Goal: Task Accomplishment & Management: Manage account settings

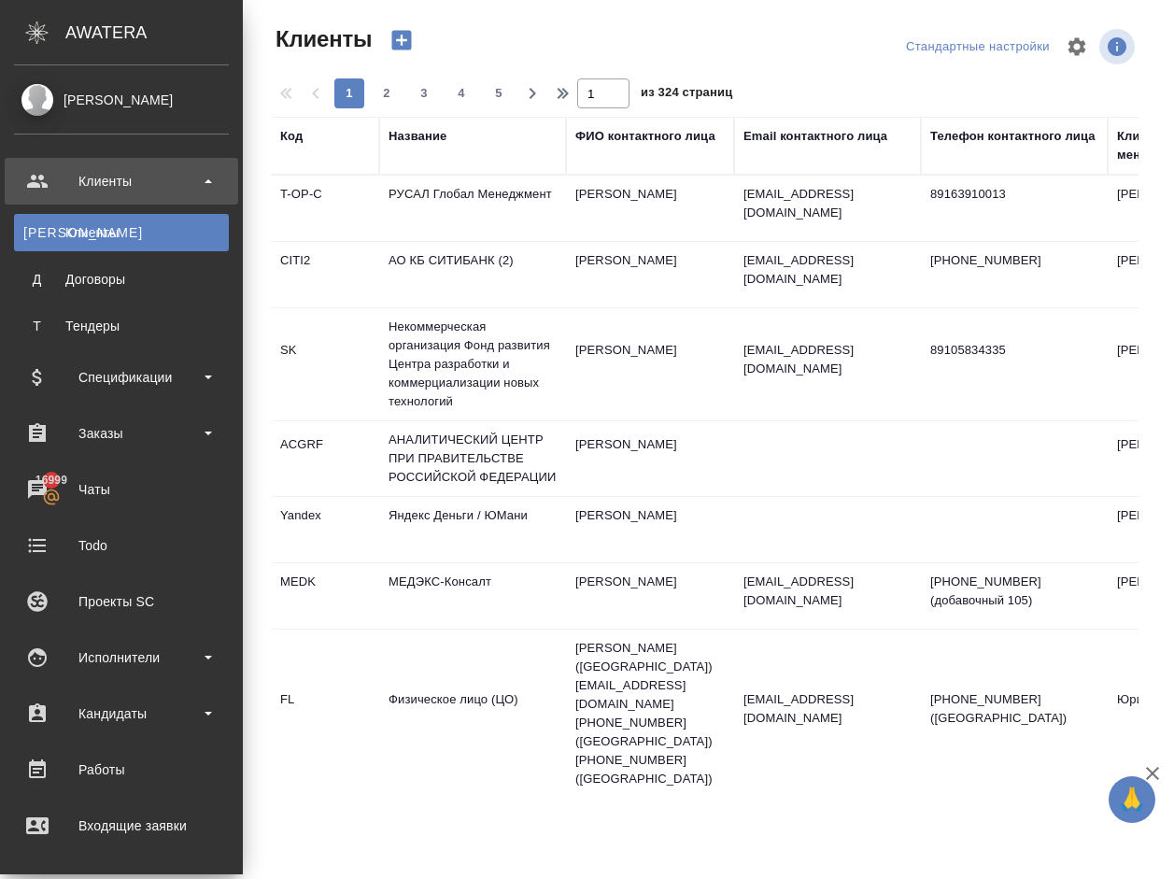
select select "RU"
click at [94, 424] on div "Заказы" at bounding box center [121, 433] width 215 height 28
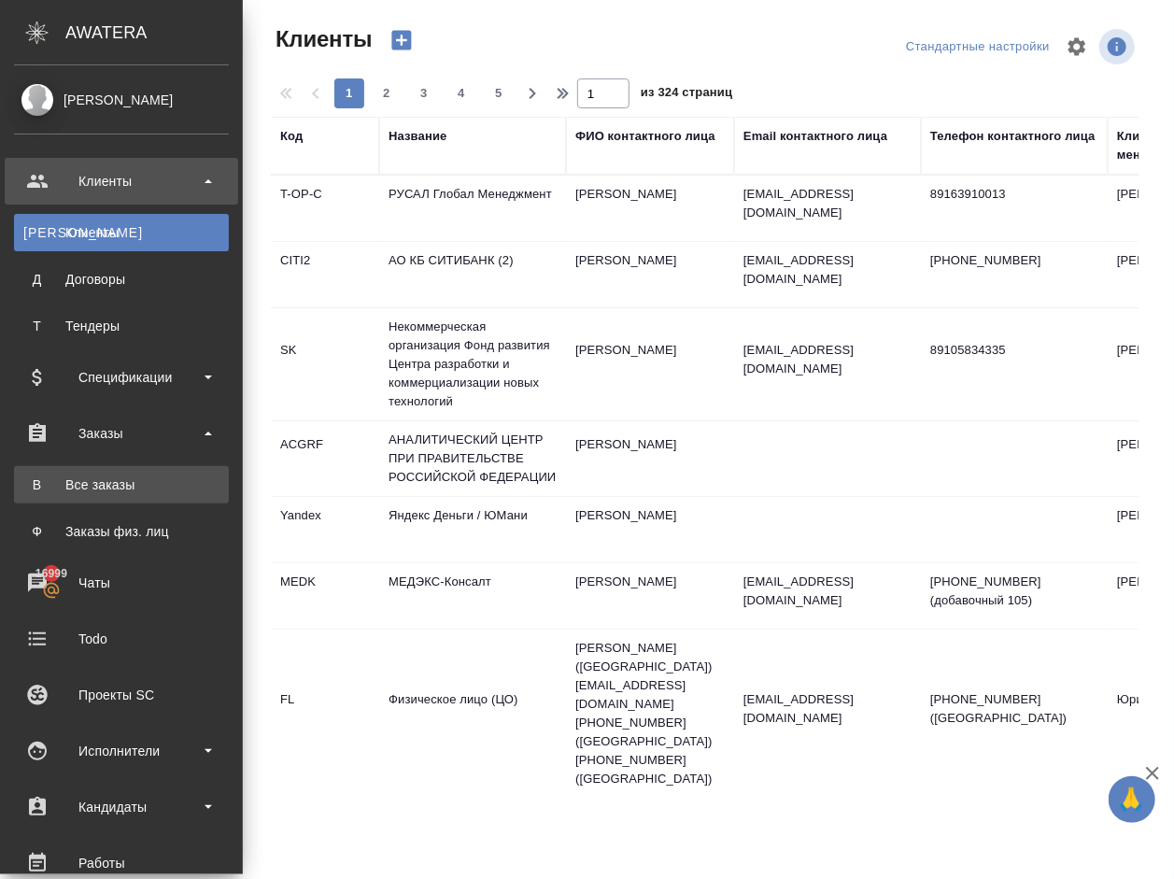
click at [98, 476] on div "Все заказы" at bounding box center [121, 485] width 196 height 19
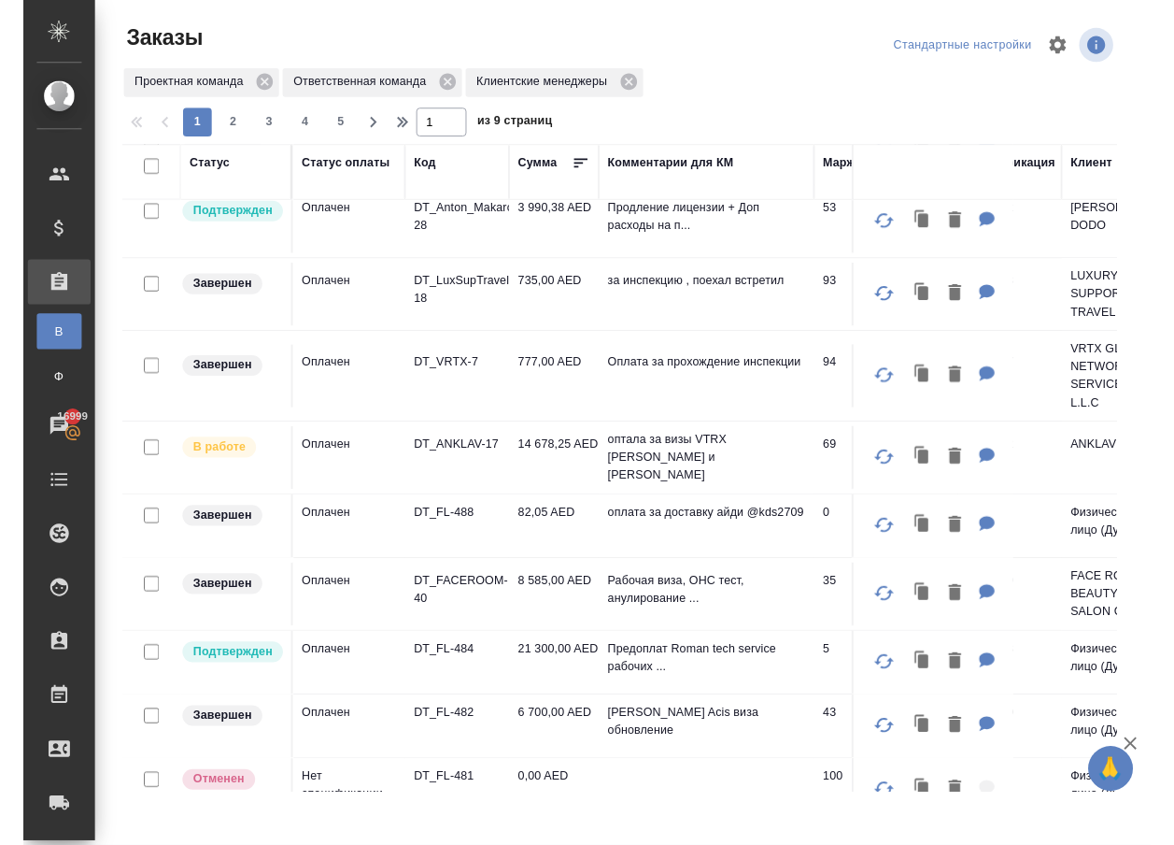
scroll to position [969, 0]
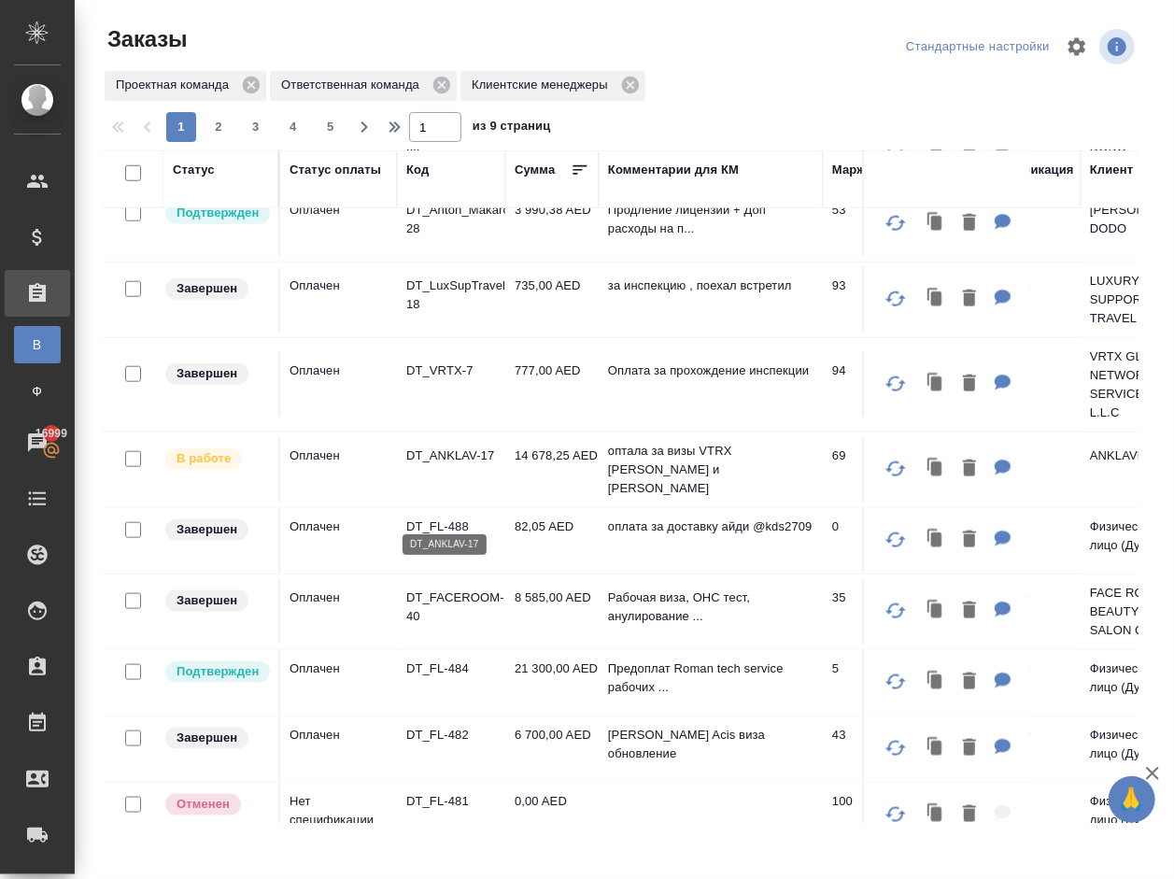
click at [457, 465] on p "DT_ANKLAV-17" at bounding box center [451, 456] width 90 height 19
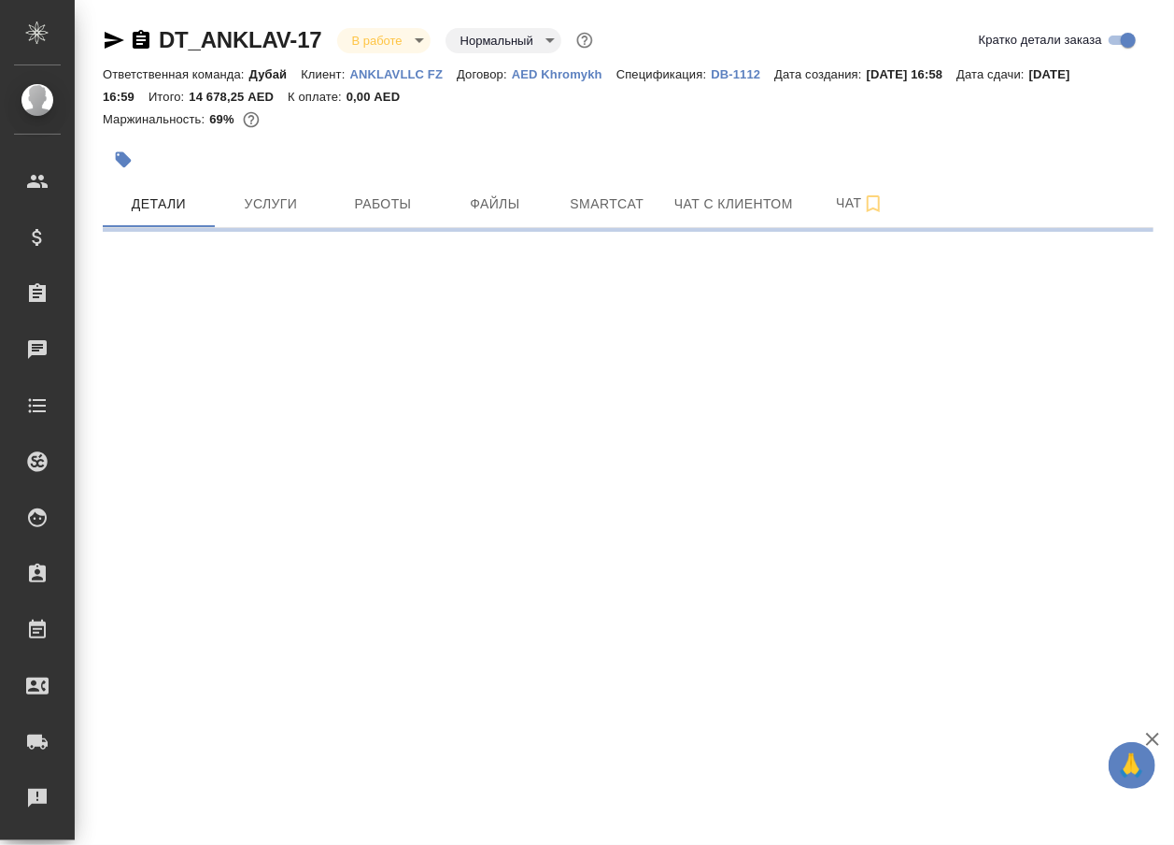
select select "RU"
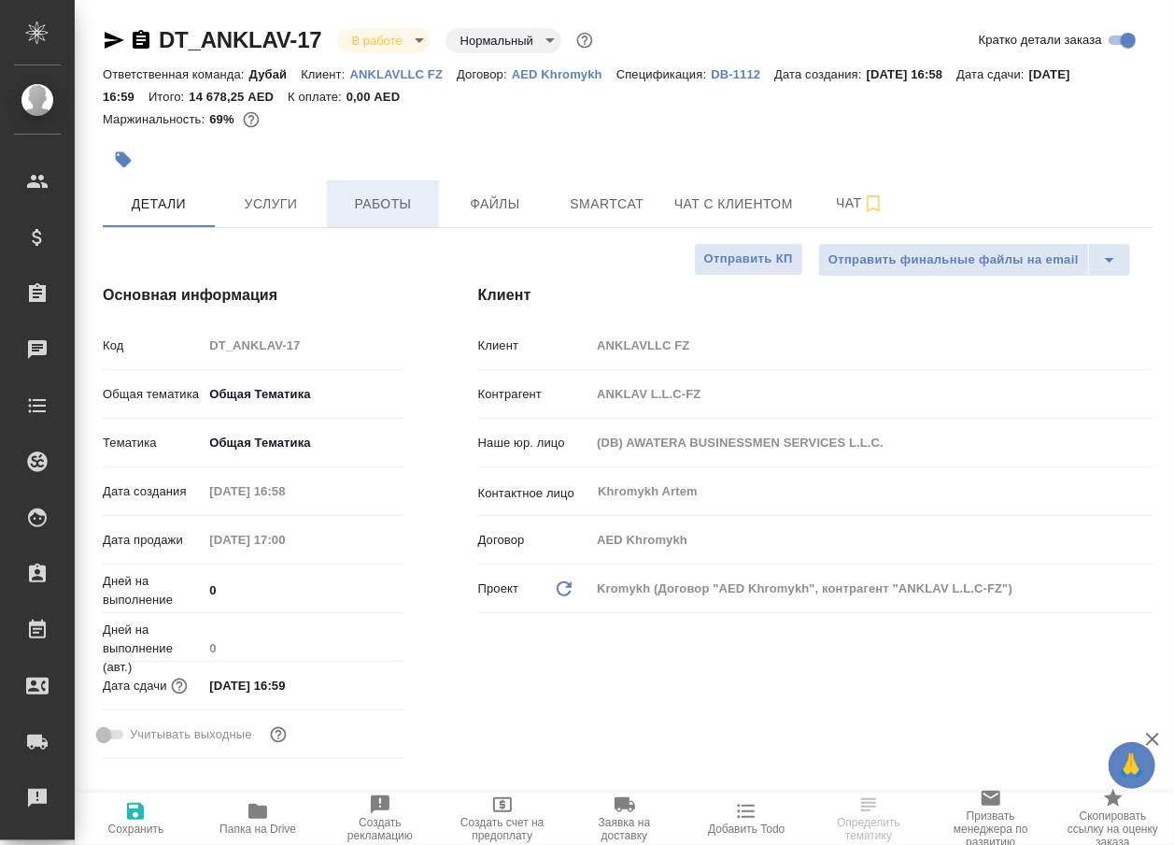
type textarea "x"
click at [400, 206] on span "Работы" at bounding box center [383, 203] width 90 height 23
type textarea "x"
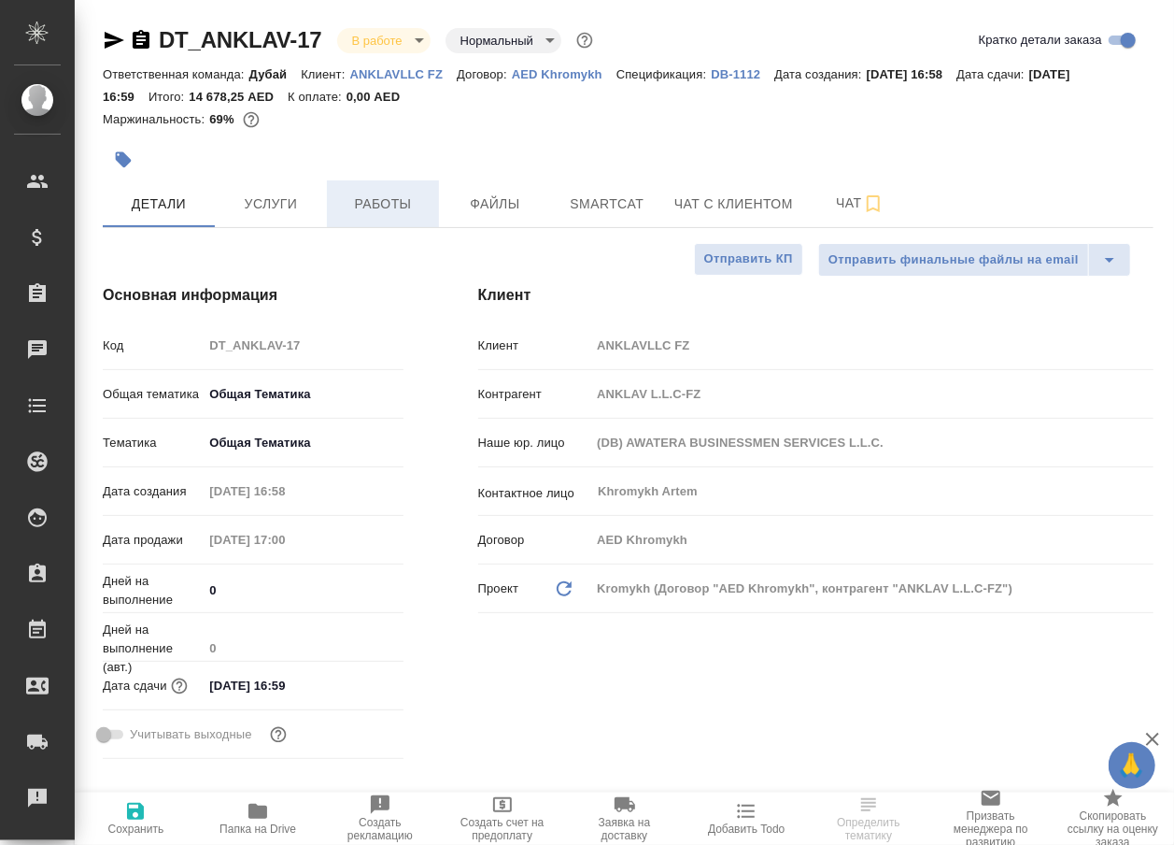
type textarea "x"
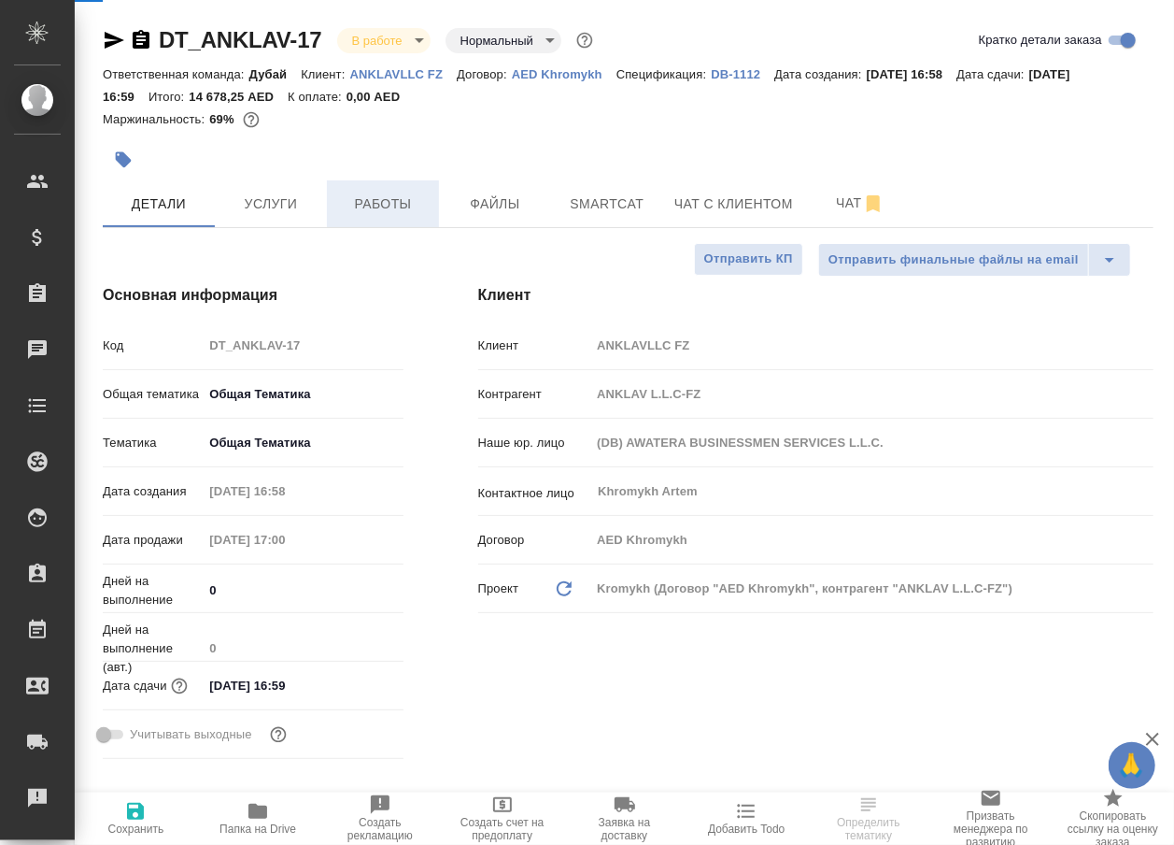
click at [400, 206] on span "Работы" at bounding box center [383, 203] width 90 height 23
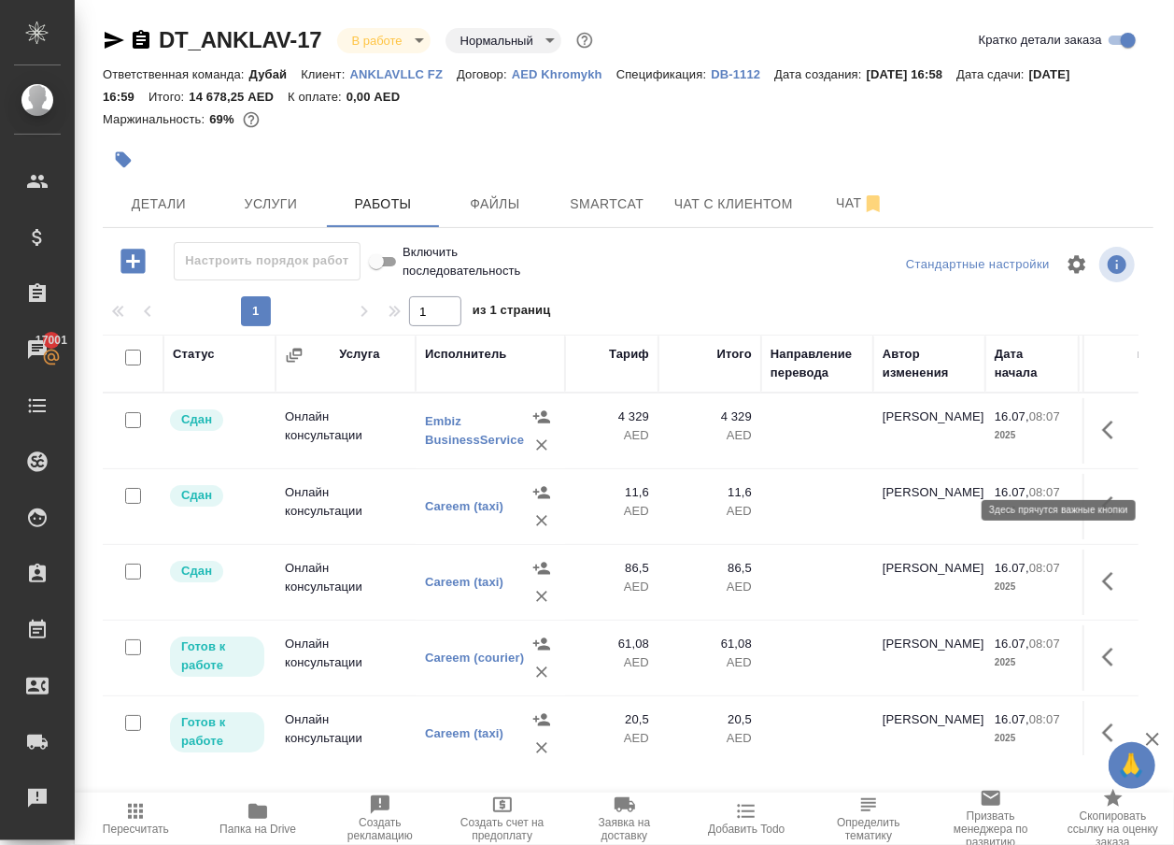
click at [1102, 441] on icon "button" at bounding box center [1113, 430] width 22 height 22
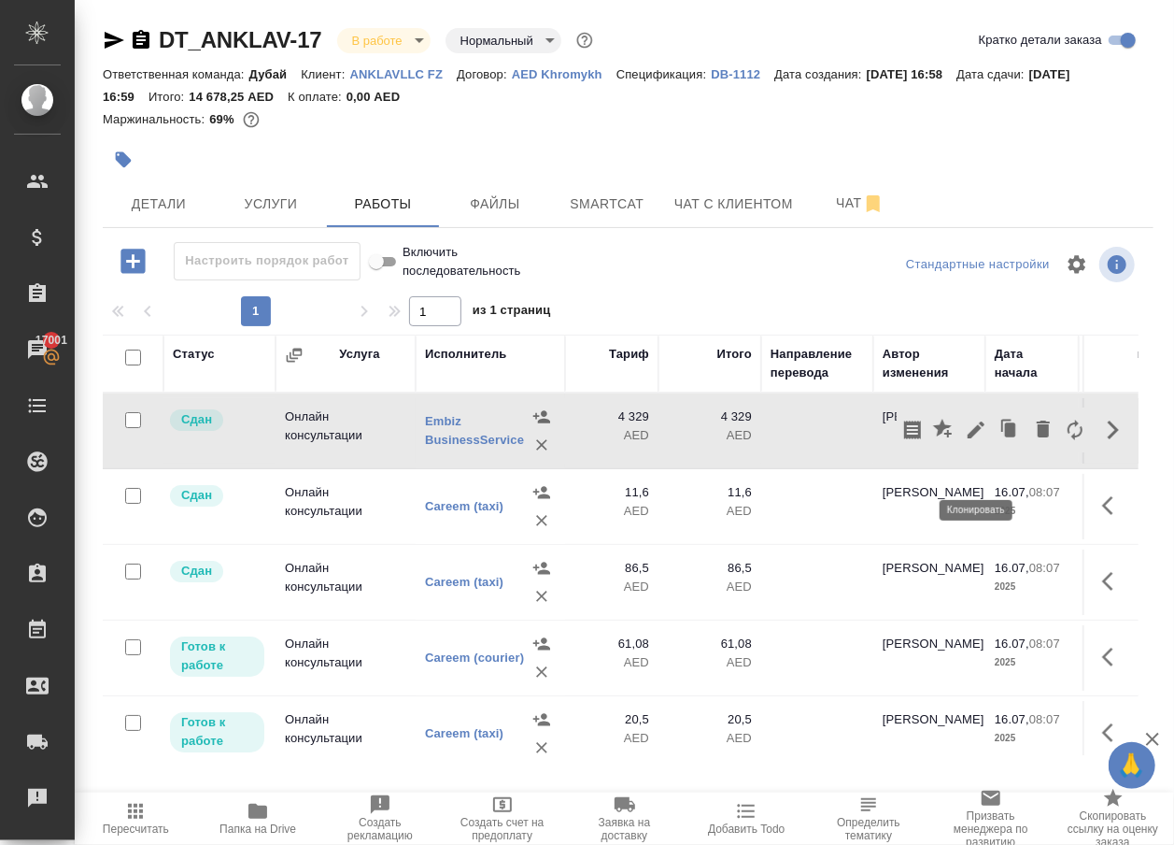
click at [997, 443] on icon "button" at bounding box center [1010, 430] width 26 height 26
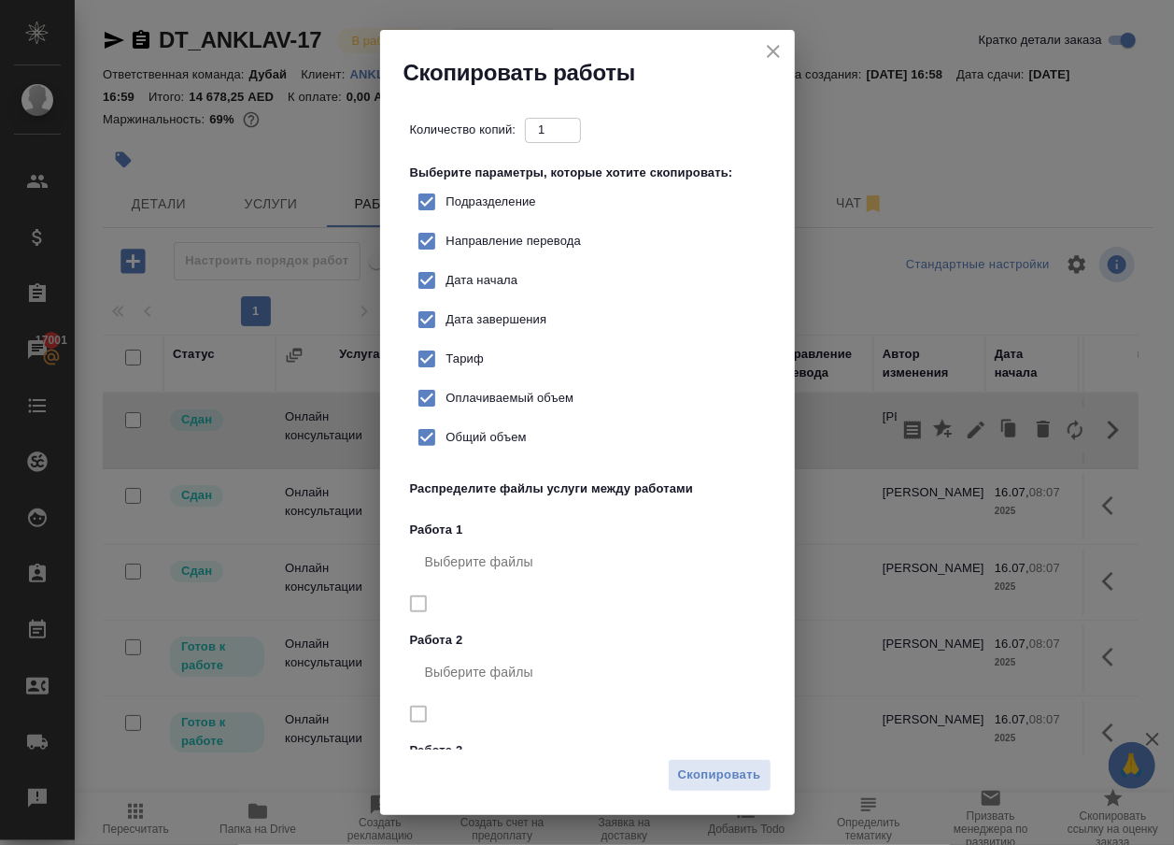
click at [471, 368] on span "Тариф" at bounding box center [465, 358] width 37 height 19
click at [447, 378] on input "Тариф" at bounding box center [426, 358] width 39 height 39
checkbox input "false"
click at [738, 774] on span "Скопировать" at bounding box center [719, 774] width 83 height 21
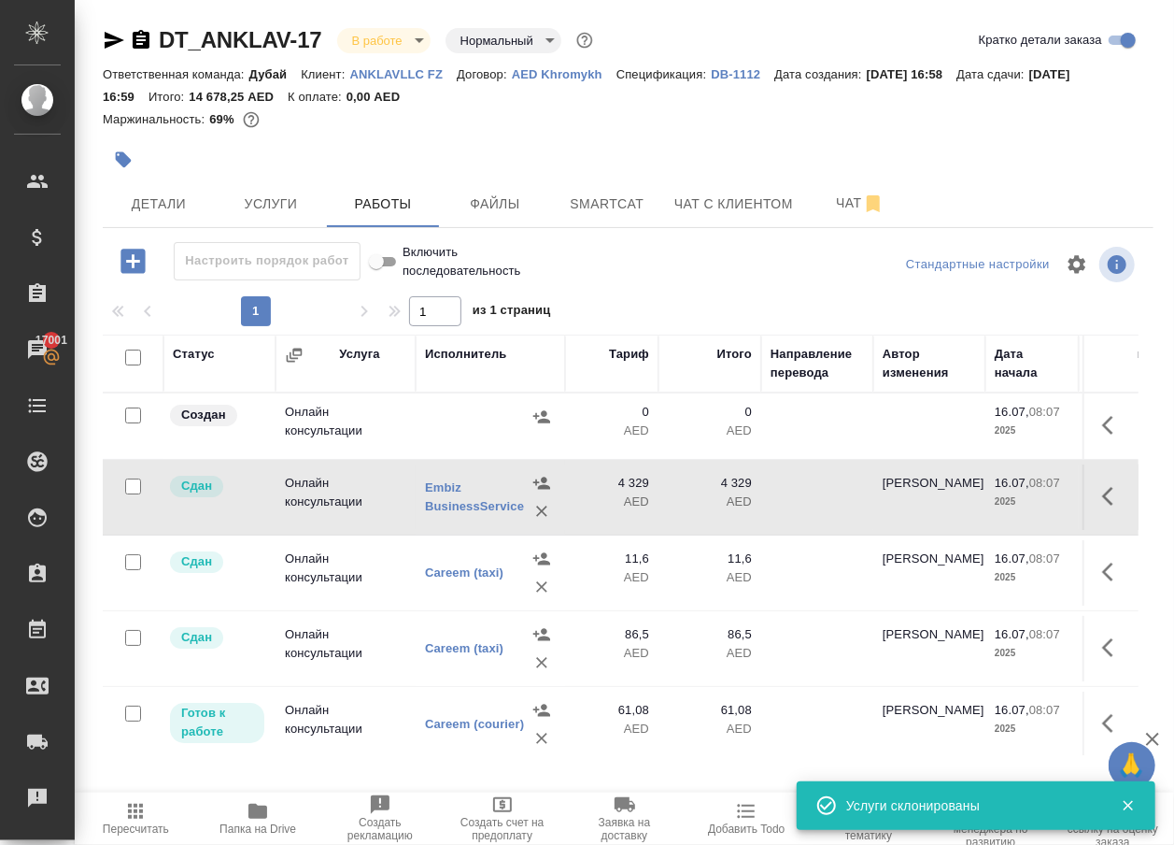
click at [1110, 436] on icon "button" at bounding box center [1113, 425] width 22 height 22
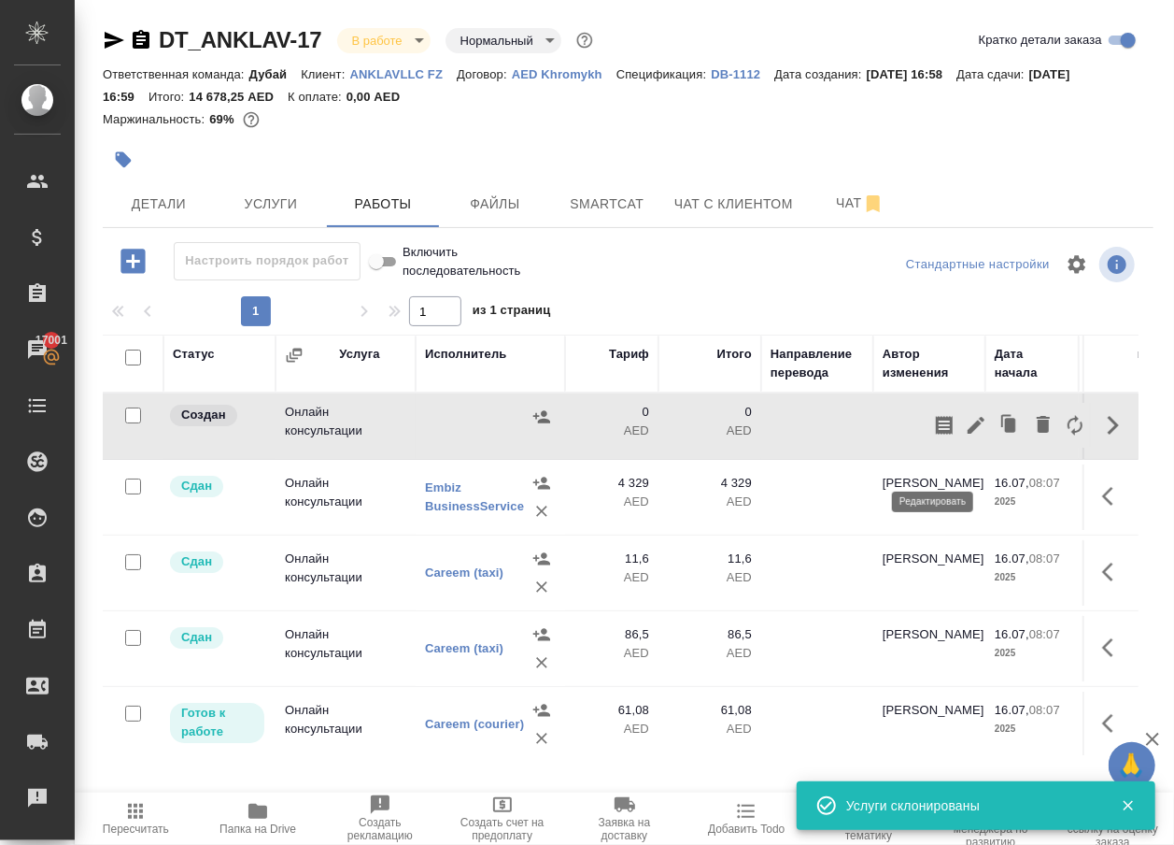
click at [968, 433] on icon "button" at bounding box center [976, 425] width 17 height 17
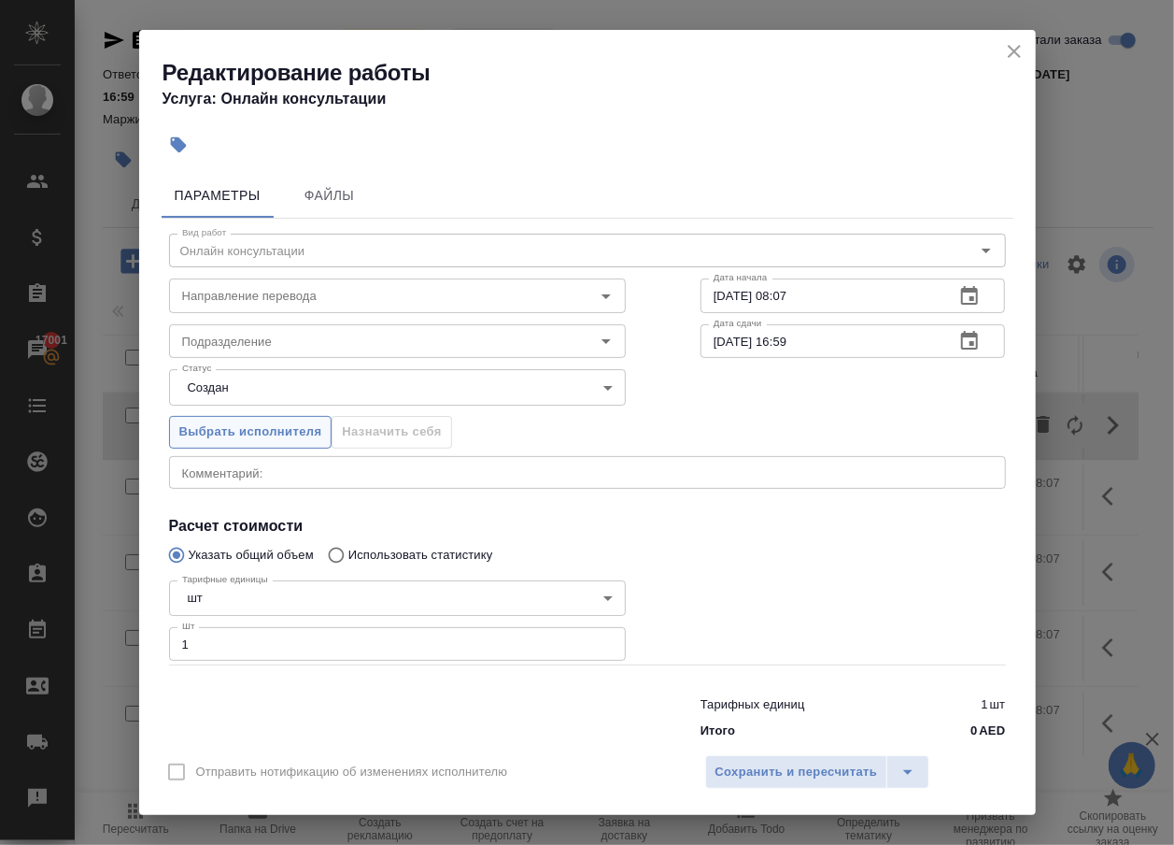
click at [234, 430] on span "Выбрать исполнителя" at bounding box center [250, 431] width 143 height 21
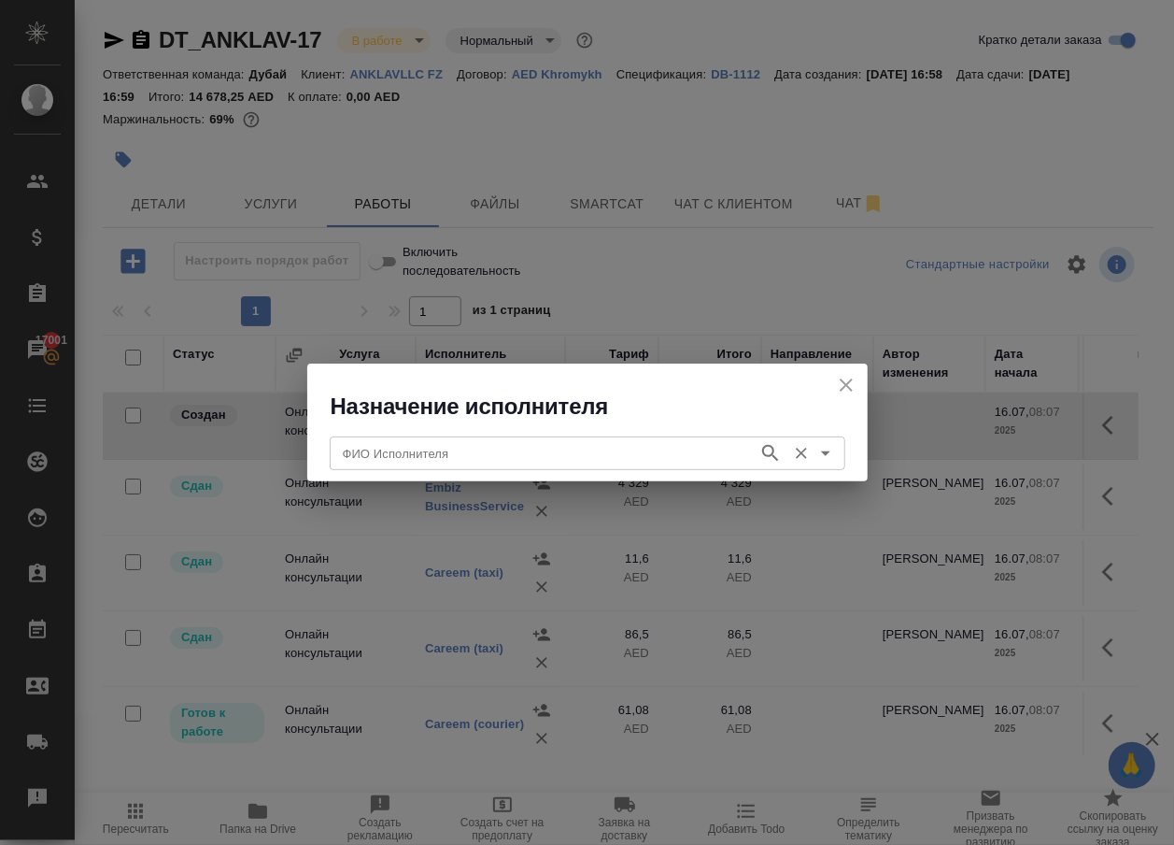
click at [389, 471] on div "ФИО Исполнителя ФИО Исполнителя" at bounding box center [588, 451] width 516 height 45
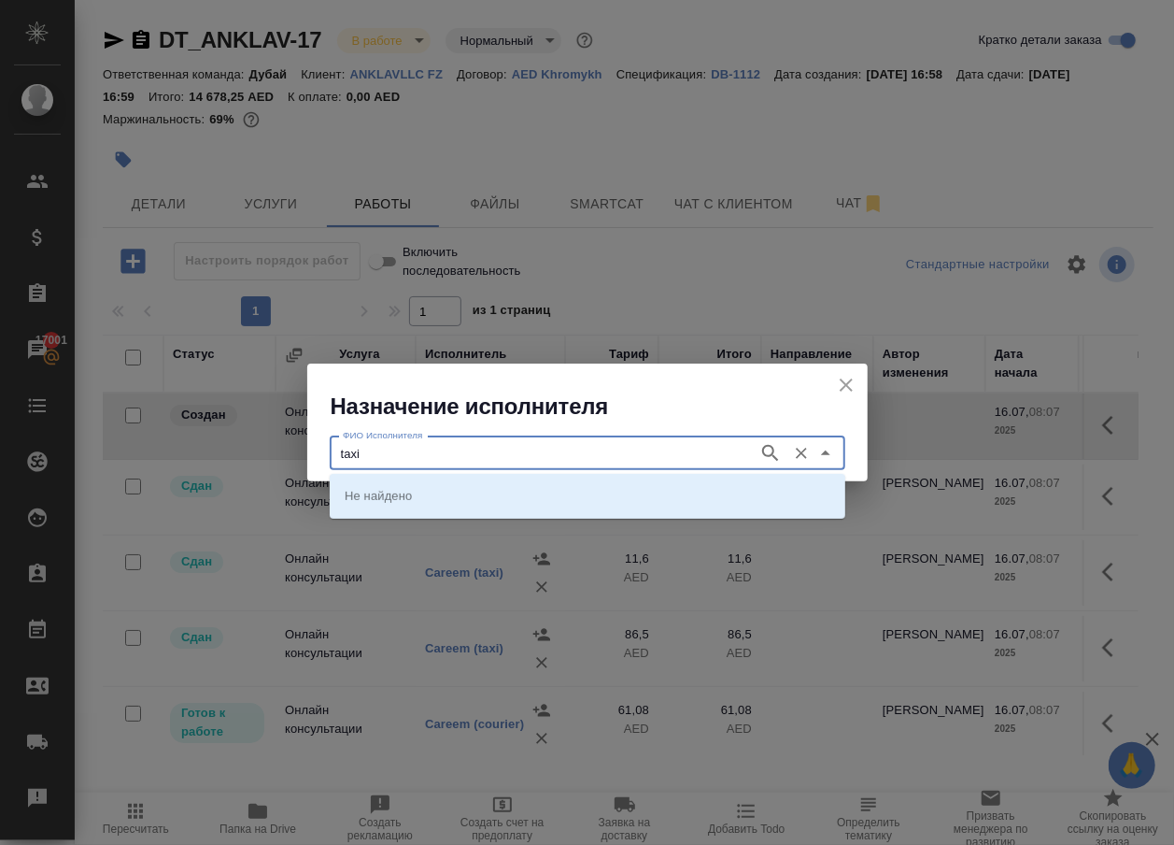
type input "taxi"
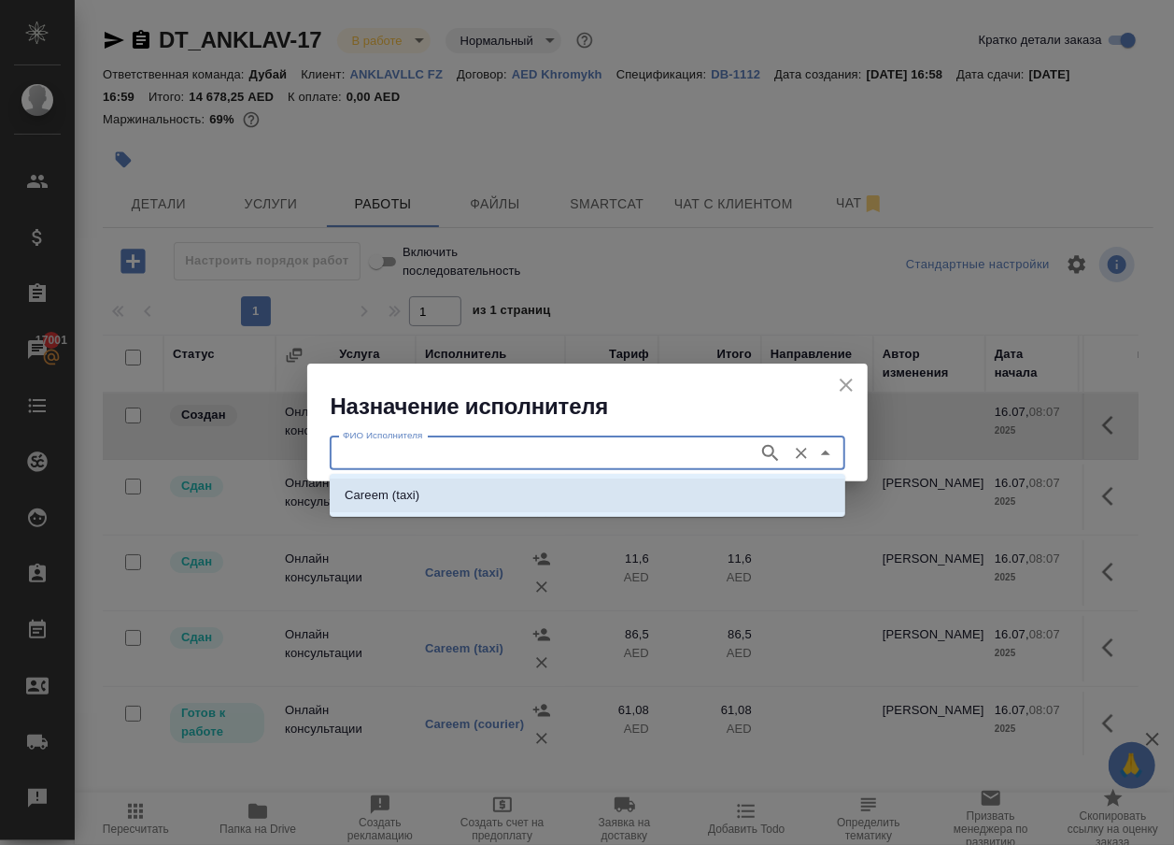
click at [438, 505] on li "Careem (taxi)" at bounding box center [588, 495] width 516 height 34
type input "Careem (taxi)"
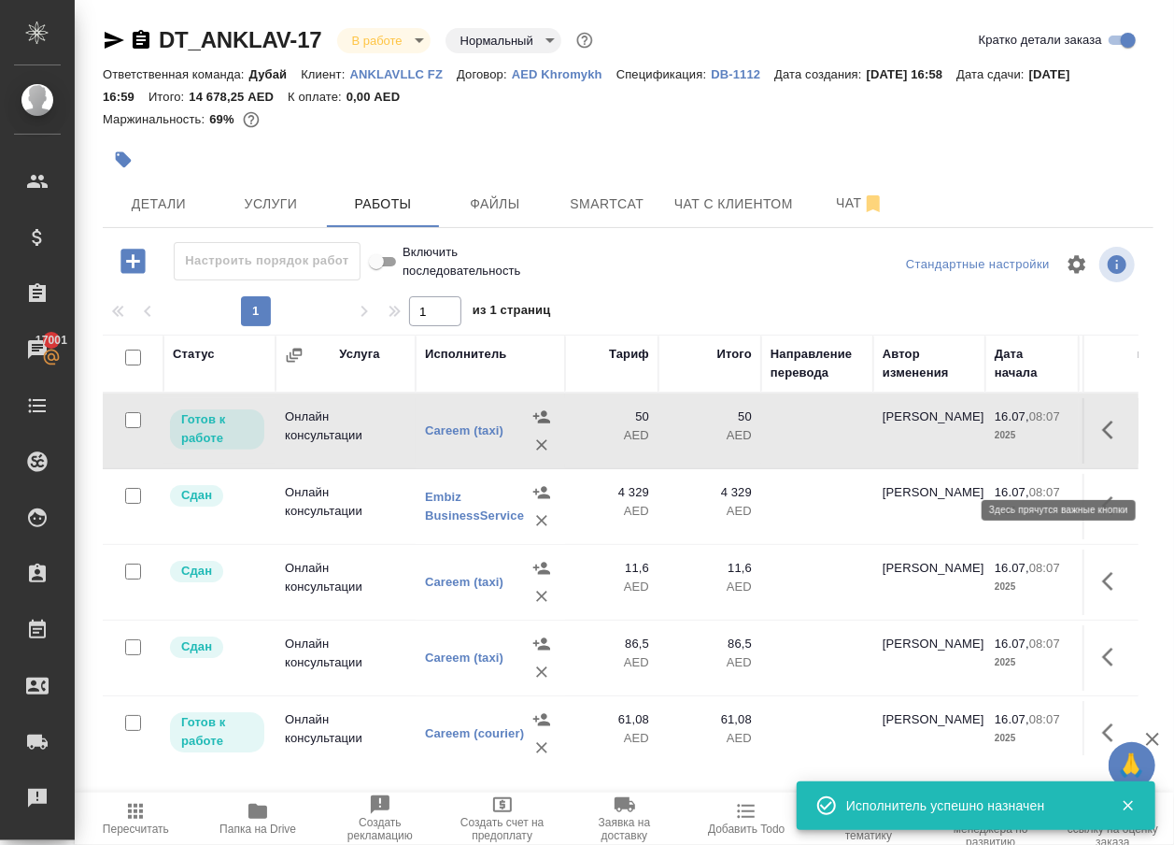
click at [1104, 443] on button "button" at bounding box center [1113, 429] width 45 height 45
click at [965, 441] on icon "button" at bounding box center [976, 430] width 22 height 22
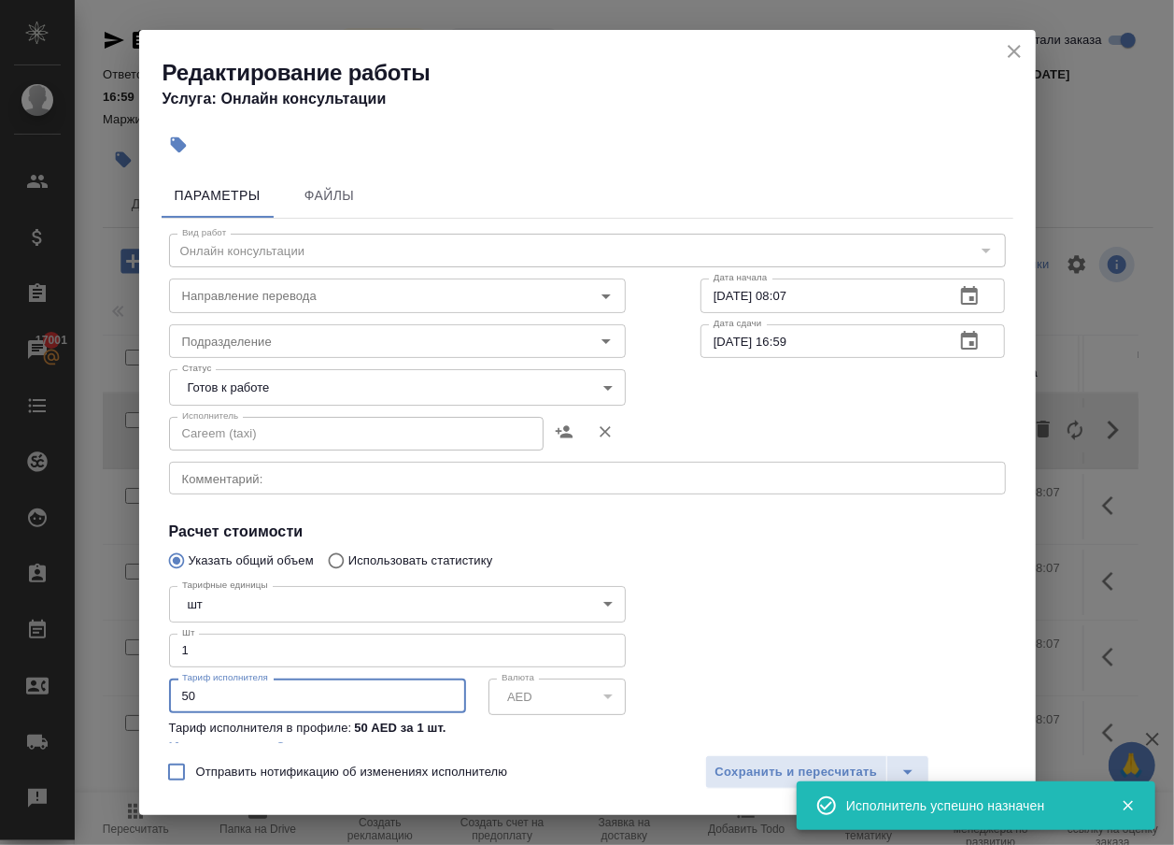
drag, startPoint x: 252, startPoint y: 714, endPoint x: 114, endPoint y: 707, distance: 138.4
click at [116, 708] on div "Редактирование работы Услуга: Онлайн консультации Параметры Файлы Вид работ [PE…" at bounding box center [587, 422] width 1174 height 845
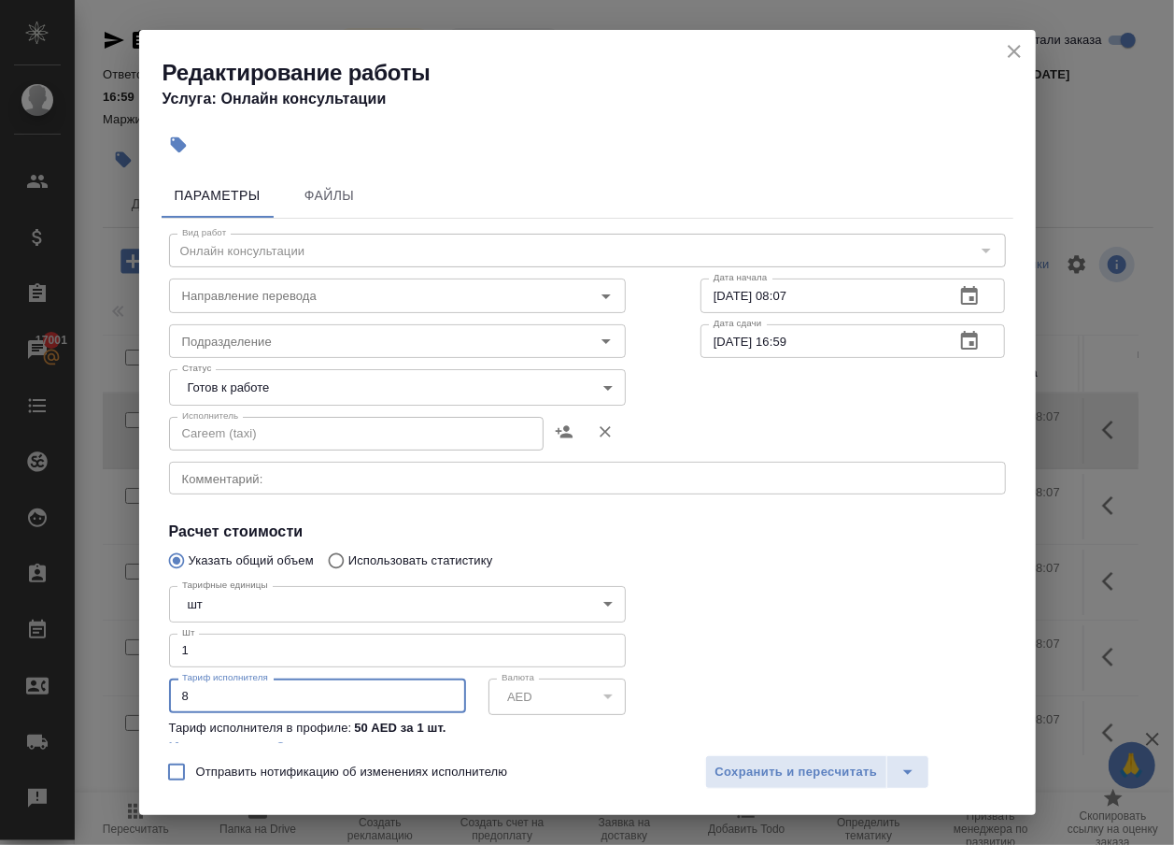
type input "89"
type input "89.25"
click at [741, 764] on span "Сохранить и пересчитать" at bounding box center [797, 771] width 163 height 21
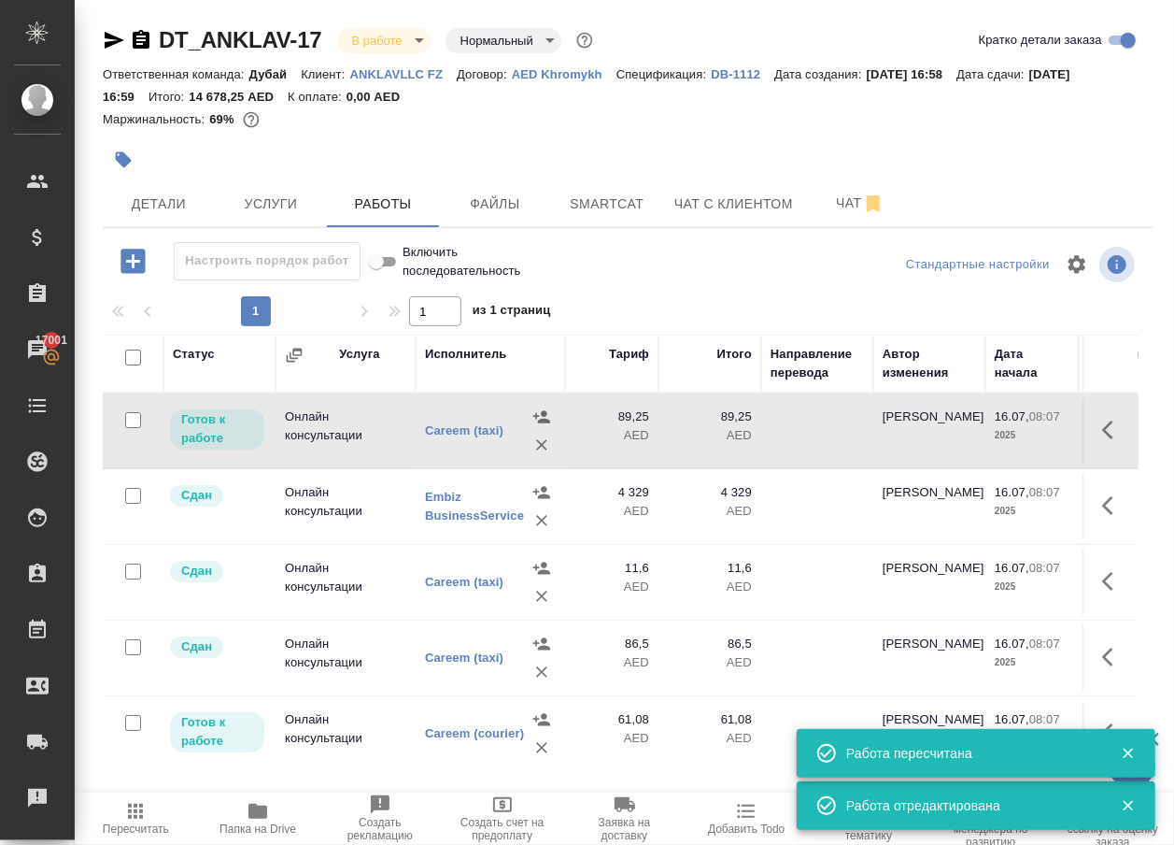
click at [147, 819] on icon "button" at bounding box center [135, 811] width 22 height 22
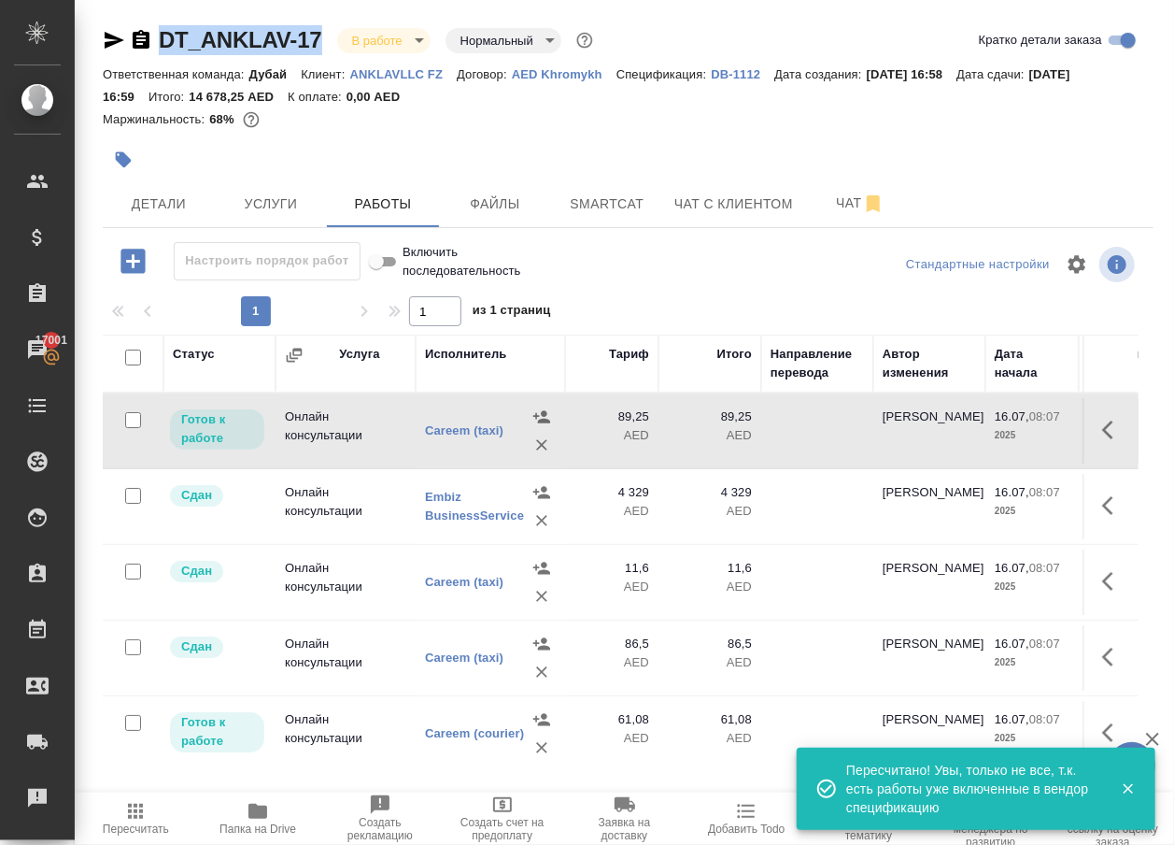
drag, startPoint x: 172, startPoint y: 37, endPoint x: 337, endPoint y: 36, distance: 165.4
click at [337, 36] on div "DT_ANKLAV-17 В работе inProgress Нормальный normal" at bounding box center [350, 40] width 494 height 30
copy link "DT_ANKLAV-17"
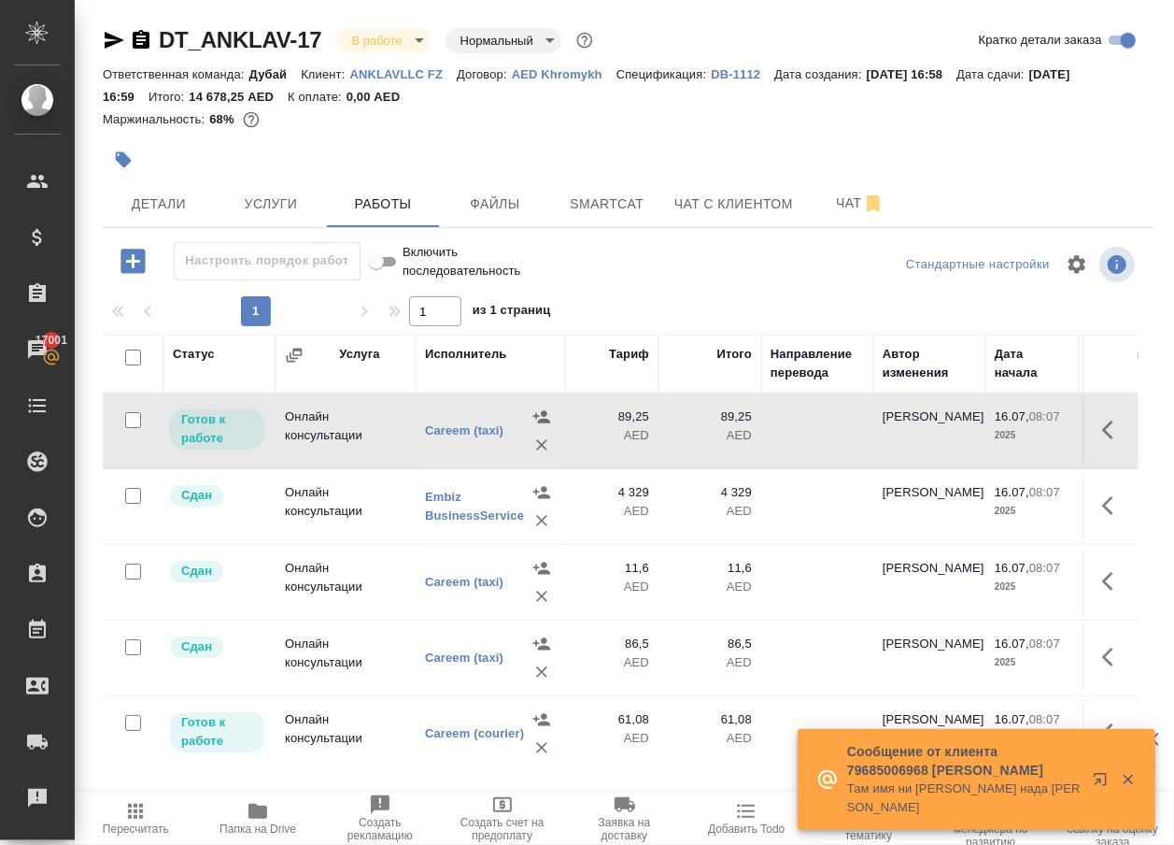
click at [1104, 442] on button "button" at bounding box center [1113, 429] width 45 height 45
click at [965, 441] on icon "button" at bounding box center [976, 430] width 22 height 22
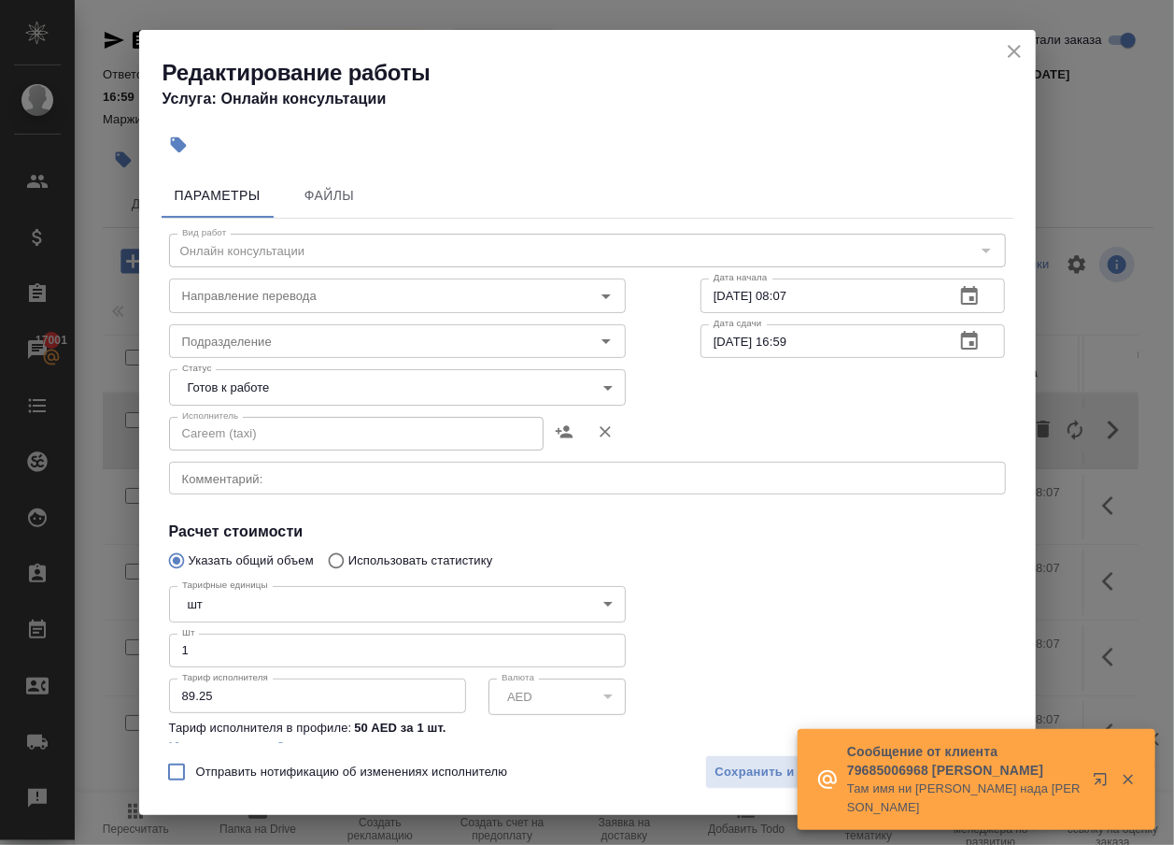
click at [460, 482] on textarea at bounding box center [587, 478] width 811 height 13
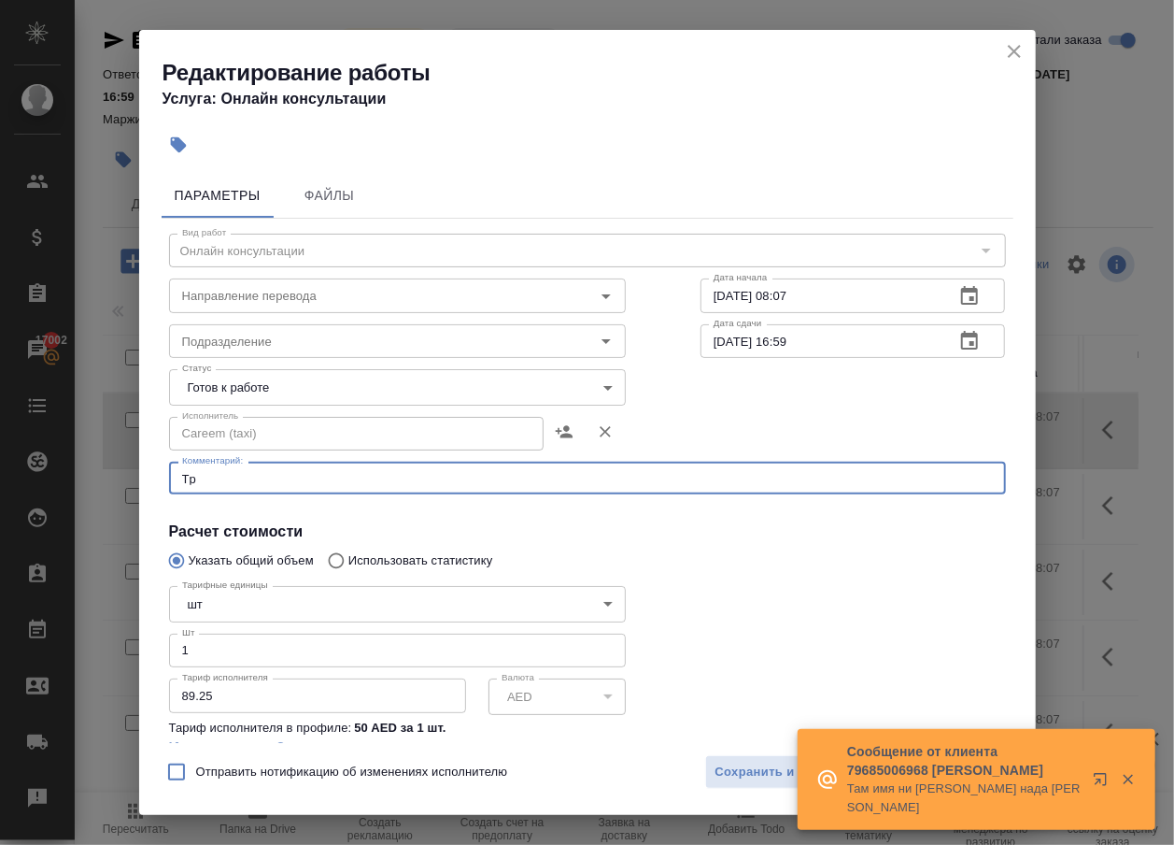
type textarea "T"
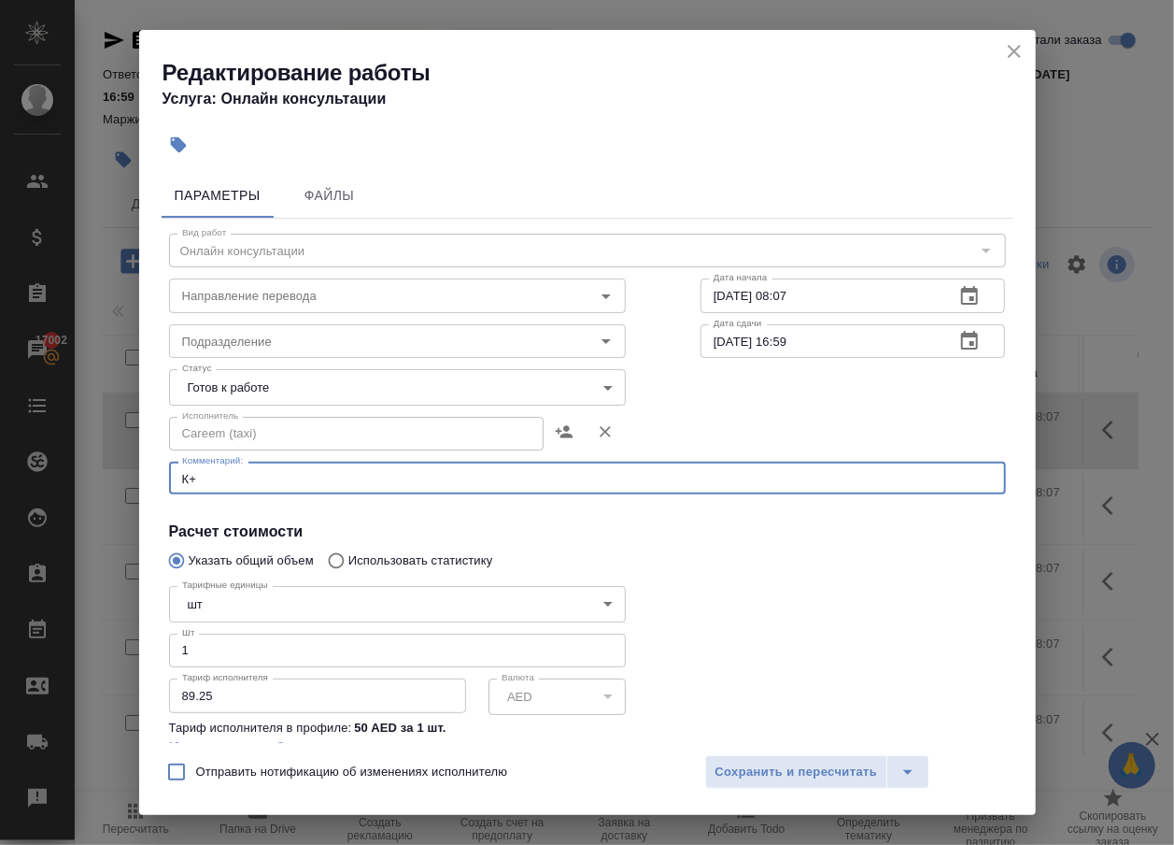
type textarea "[PERSON_NAME]"
type textarea "Ездил в Шарджа МОФА для решения вопроса с дипломом"
click at [458, 400] on body "🙏 .cls-1 fill:#fff; AWATERA [PERSON_NAME] Спецификации Заказы 17003 Чаты Todo П…" at bounding box center [587, 422] width 1174 height 845
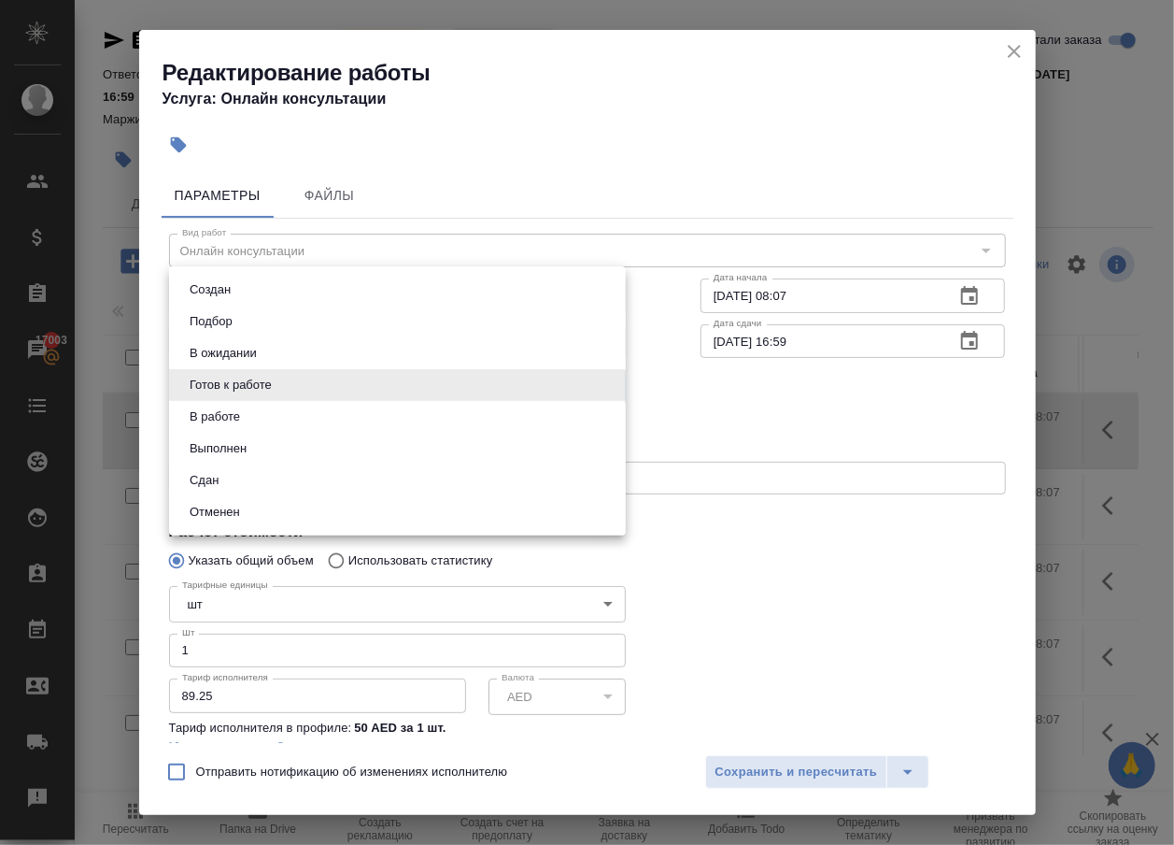
click at [338, 484] on li "Сдан" at bounding box center [397, 480] width 457 height 32
type input "closed"
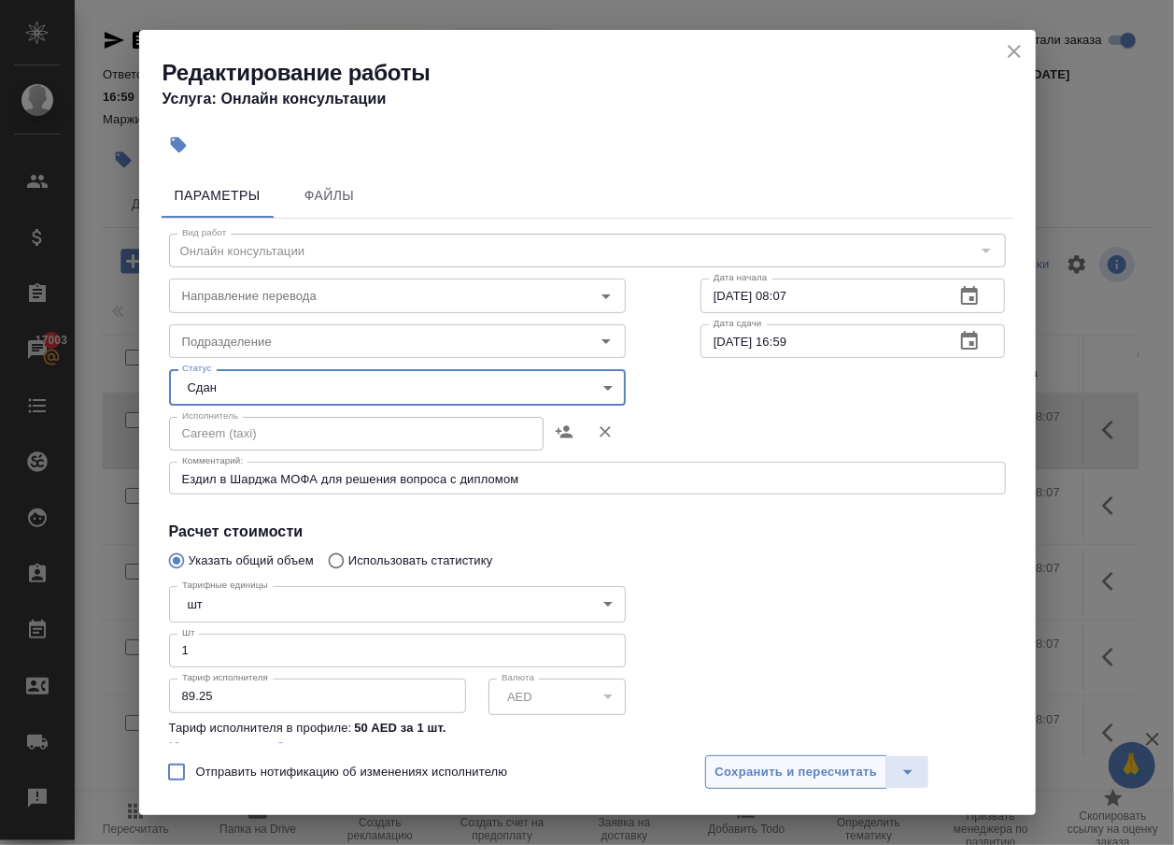
click at [772, 772] on span "Сохранить и пересчитать" at bounding box center [797, 771] width 163 height 21
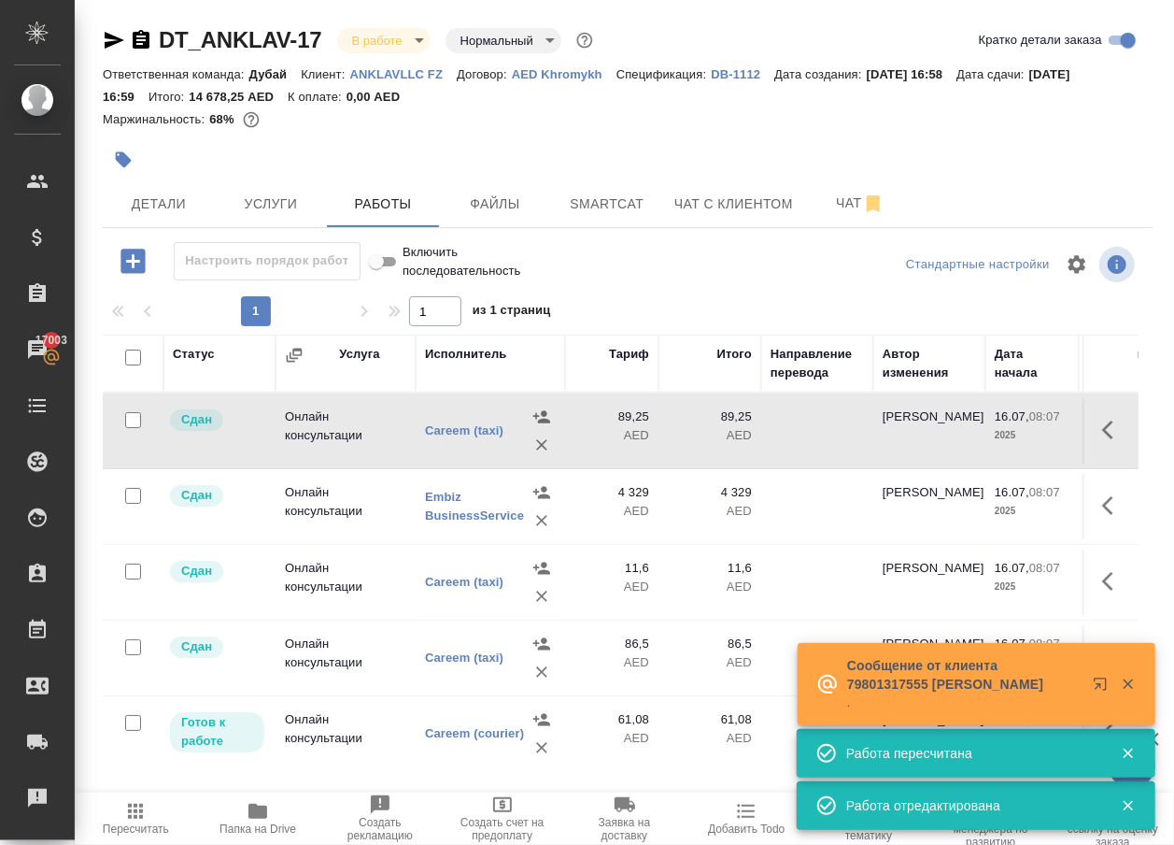
click at [143, 809] on icon "button" at bounding box center [135, 810] width 15 height 15
